Goal: Find specific page/section: Find specific page/section

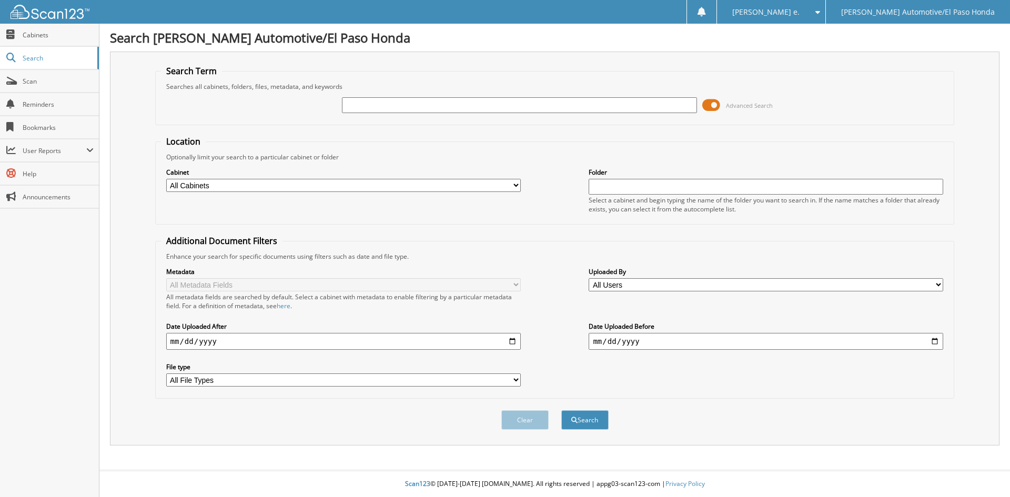
click at [381, 101] on input "text" at bounding box center [519, 105] width 355 height 16
type input "52127A"
click at [587, 418] on button "Search" at bounding box center [584, 419] width 47 height 19
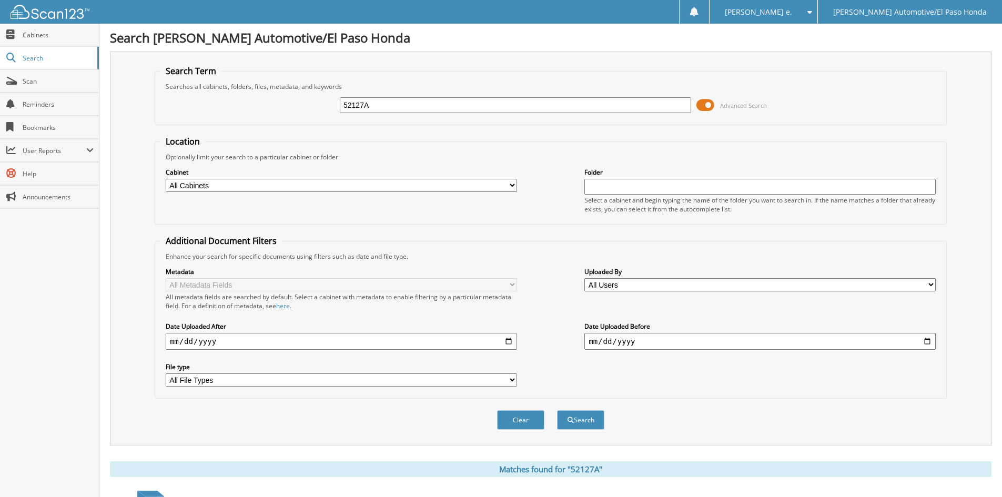
click at [380, 106] on input "52127A" at bounding box center [515, 105] width 351 height 16
type input "52214"
click at [588, 418] on button "Search" at bounding box center [580, 419] width 47 height 19
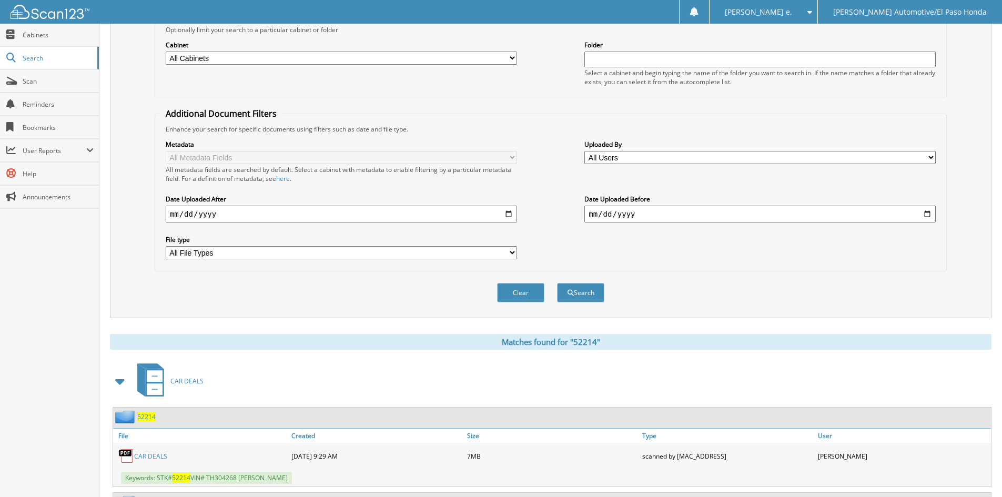
scroll to position [316, 0]
